Goal: Check status: Check status

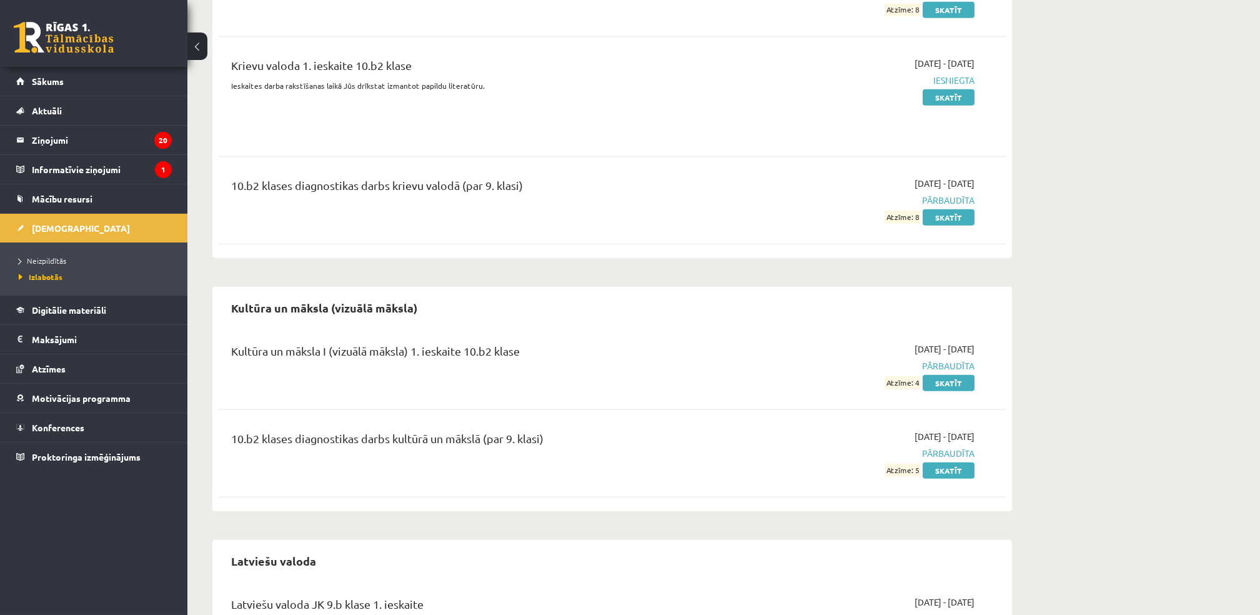
scroll to position [2414, 0]
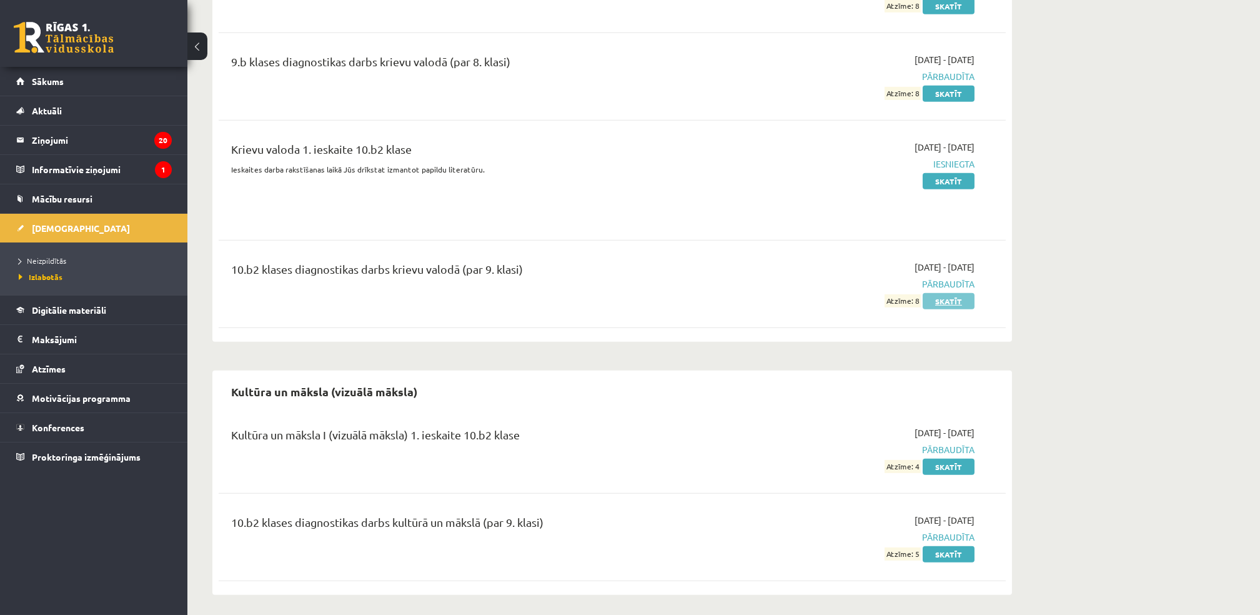
click at [942, 306] on link "Skatīt" at bounding box center [948, 301] width 52 height 16
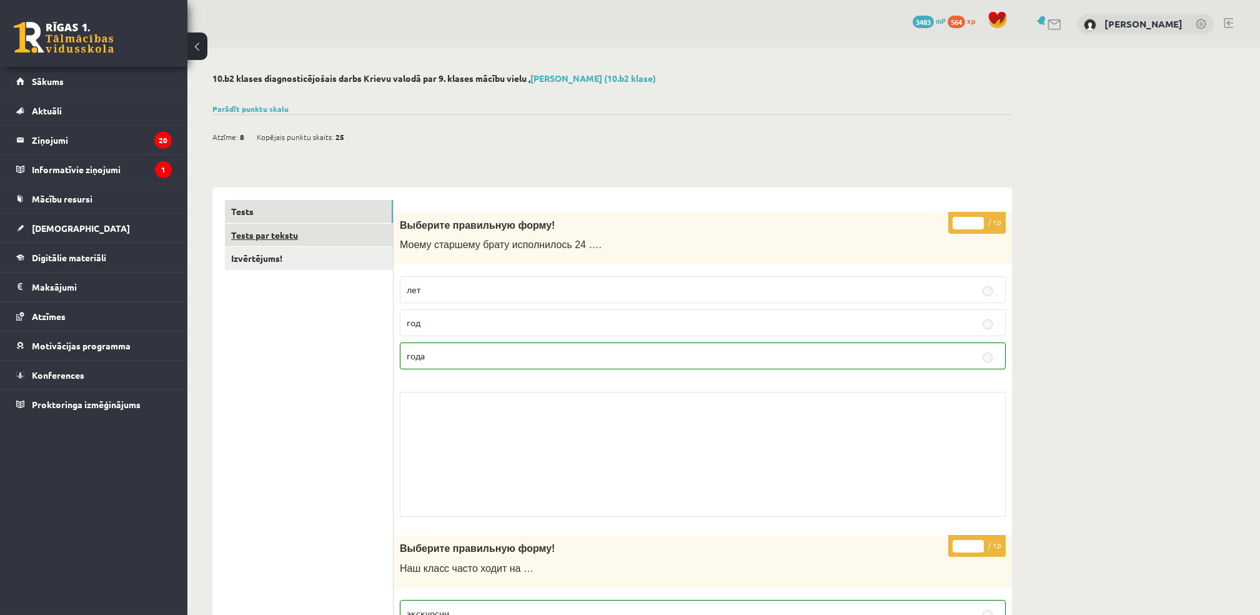
click at [250, 236] on link "Tests par tekstu" at bounding box center [309, 235] width 168 height 23
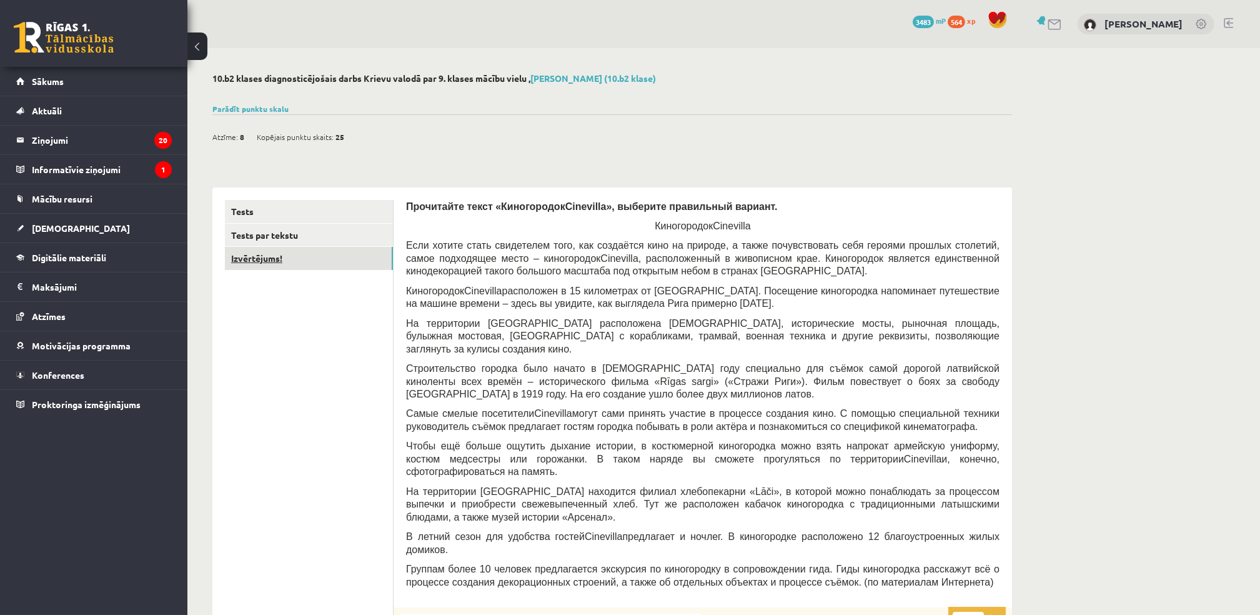
click at [247, 265] on link "Izvērtējums!" at bounding box center [309, 258] width 168 height 23
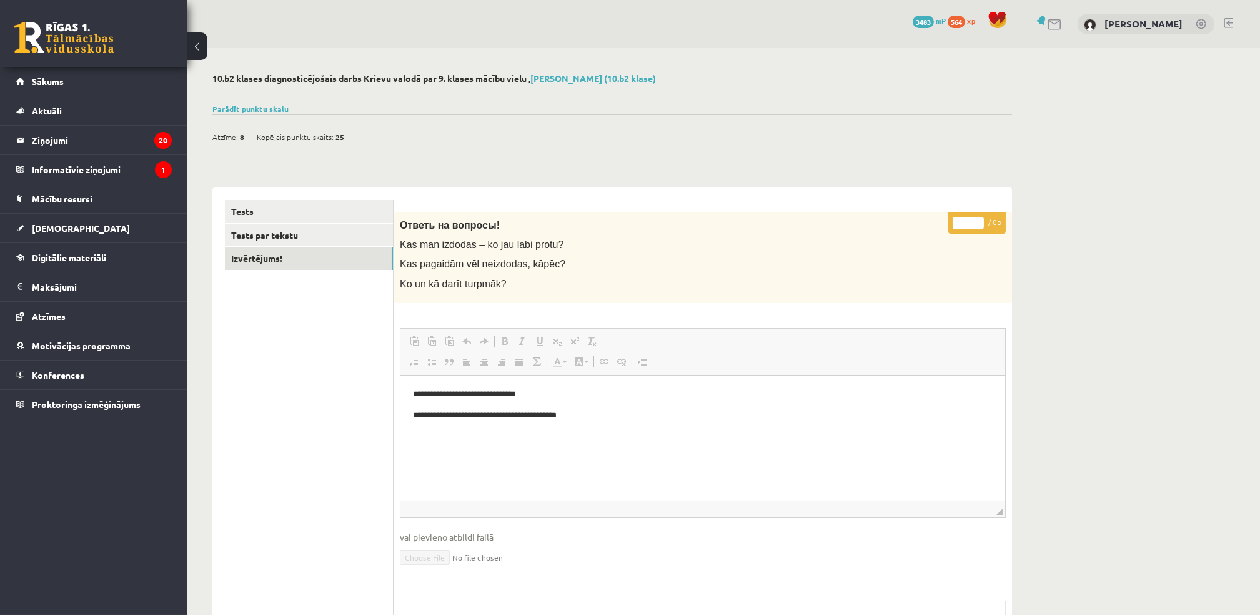
click at [1226, 24] on link at bounding box center [1227, 23] width 9 height 10
